Goal: Communication & Community: Answer question/provide support

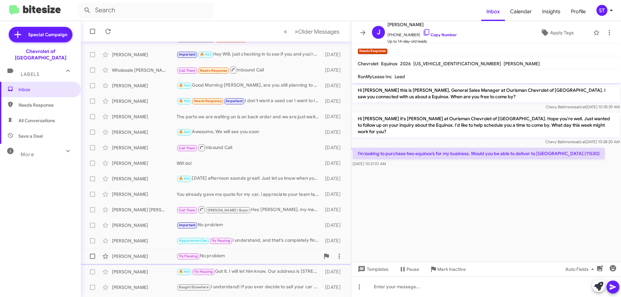
scroll to position [78, 0]
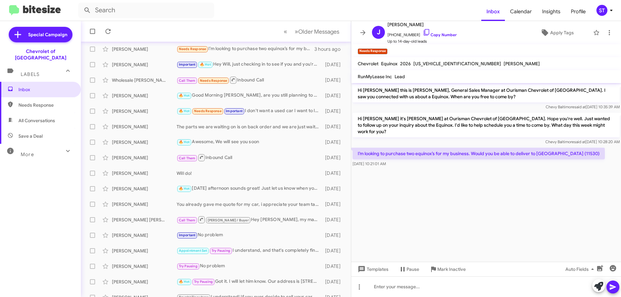
scroll to position [78, 0]
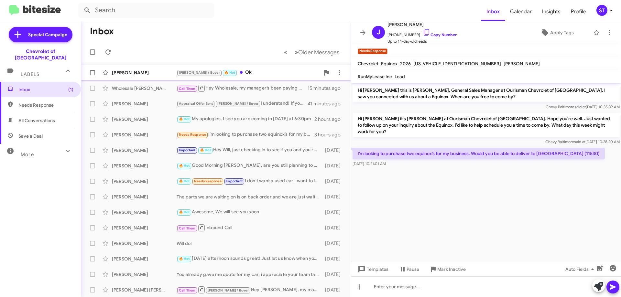
click at [258, 70] on div "[PERSON_NAME] / Buyer 🔥 Hot Ok" at bounding box center [247, 72] width 143 height 7
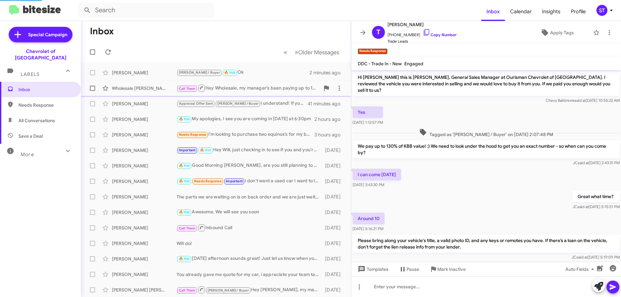
scroll to position [137, 0]
